Goal: Transaction & Acquisition: Download file/media

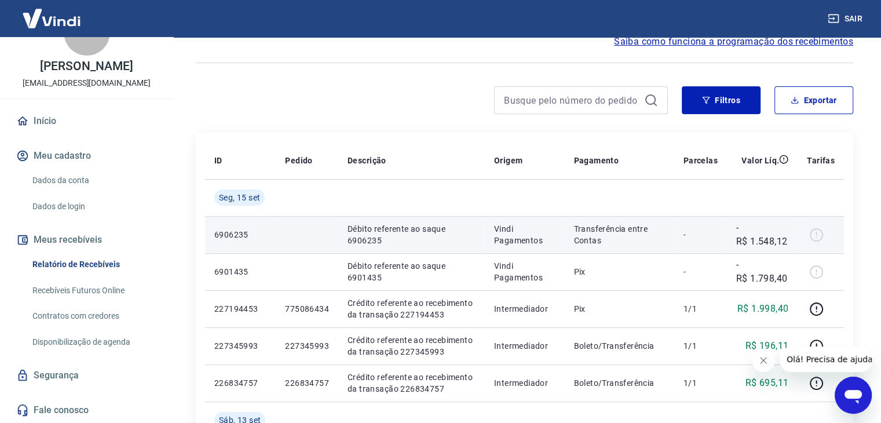
scroll to position [58, 0]
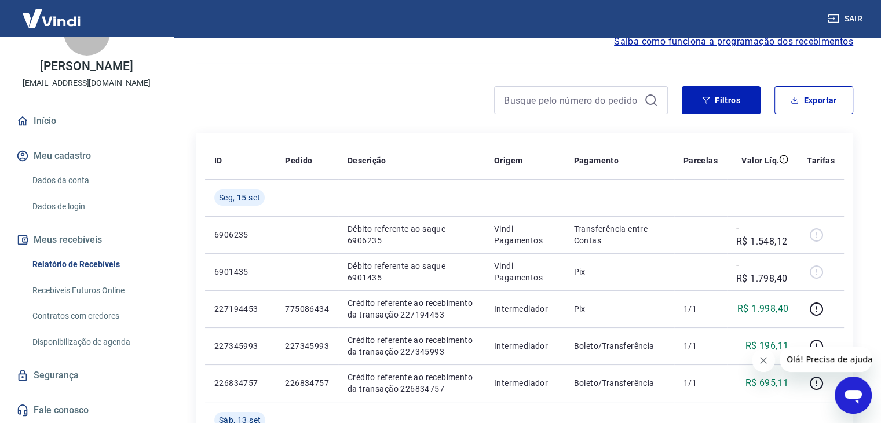
click at [433, 114] on div "Filtros Exportar" at bounding box center [525, 104] width 658 height 37
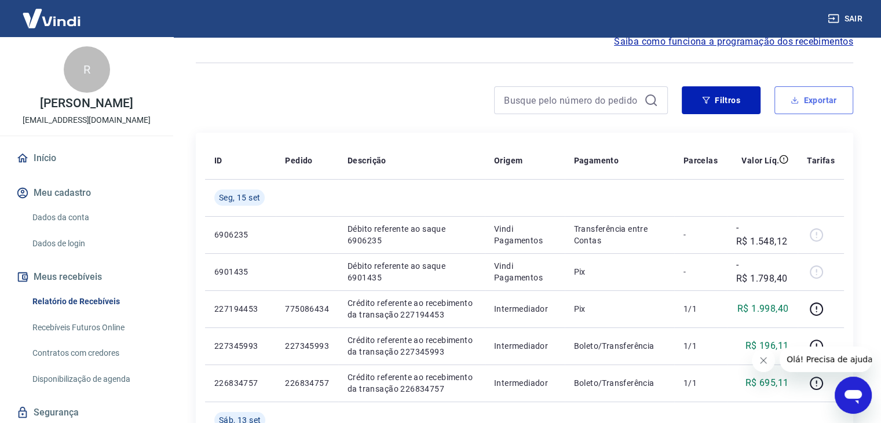
click at [815, 101] on button "Exportar" at bounding box center [814, 100] width 79 height 28
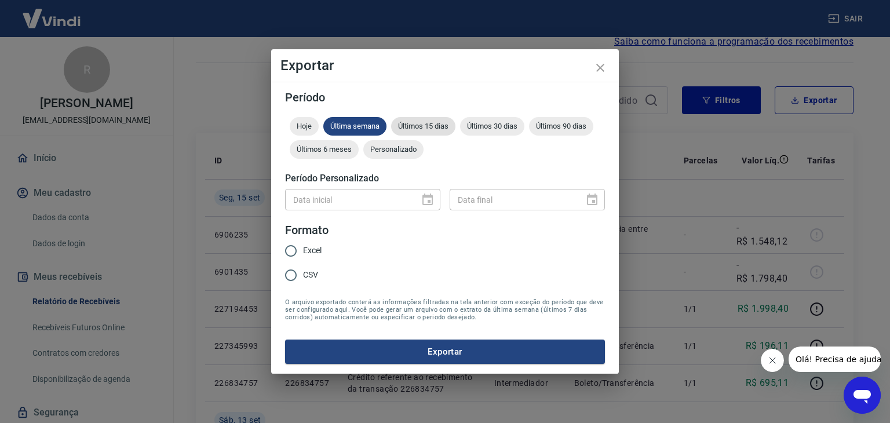
click at [438, 118] on div "Últimos 15 dias" at bounding box center [423, 126] width 64 height 19
click at [297, 251] on input "Excel" at bounding box center [291, 251] width 24 height 24
radio input "true"
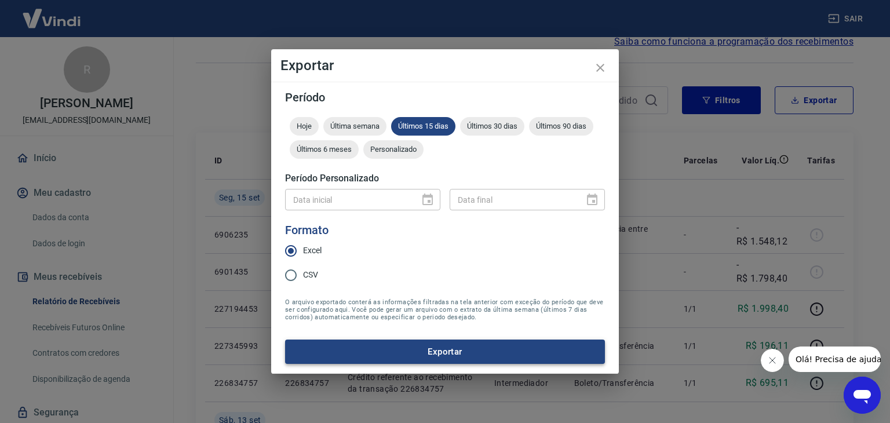
click at [405, 353] on button "Exportar" at bounding box center [445, 352] width 320 height 24
